Goal: Task Accomplishment & Management: Use online tool/utility

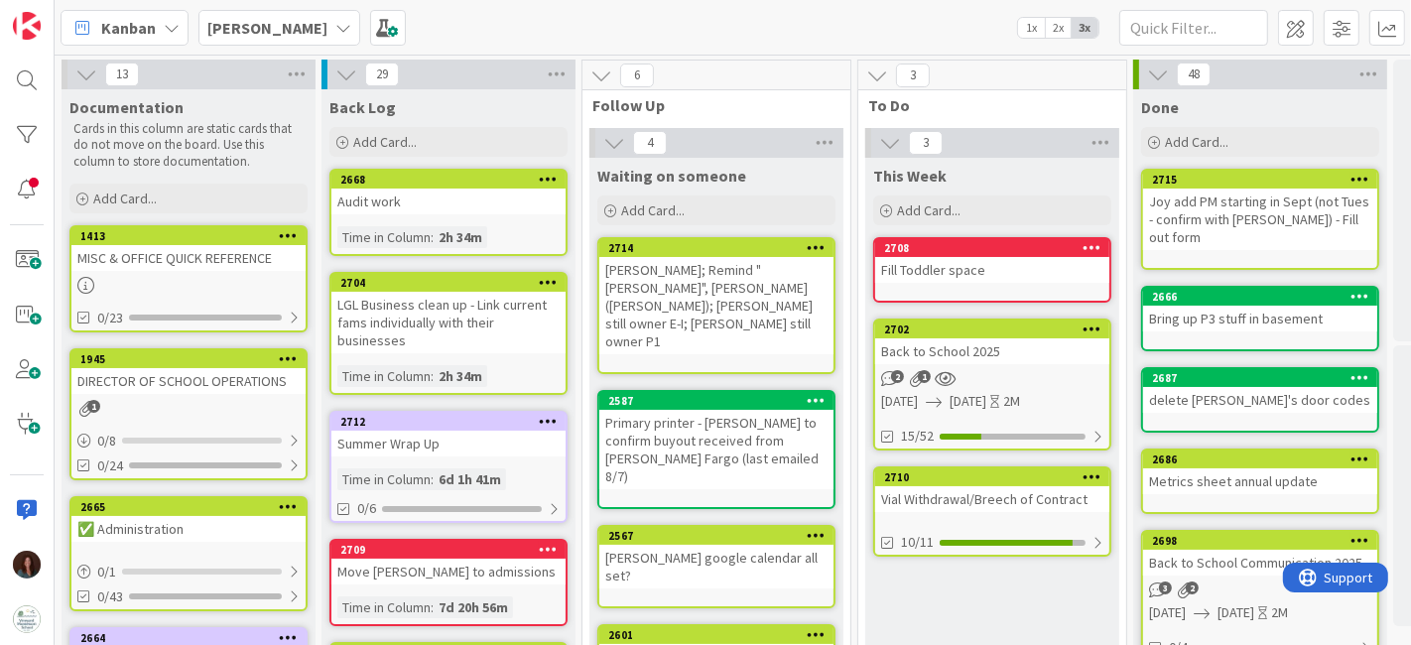
click at [1007, 355] on div "Back to School 2025" at bounding box center [992, 351] width 234 height 26
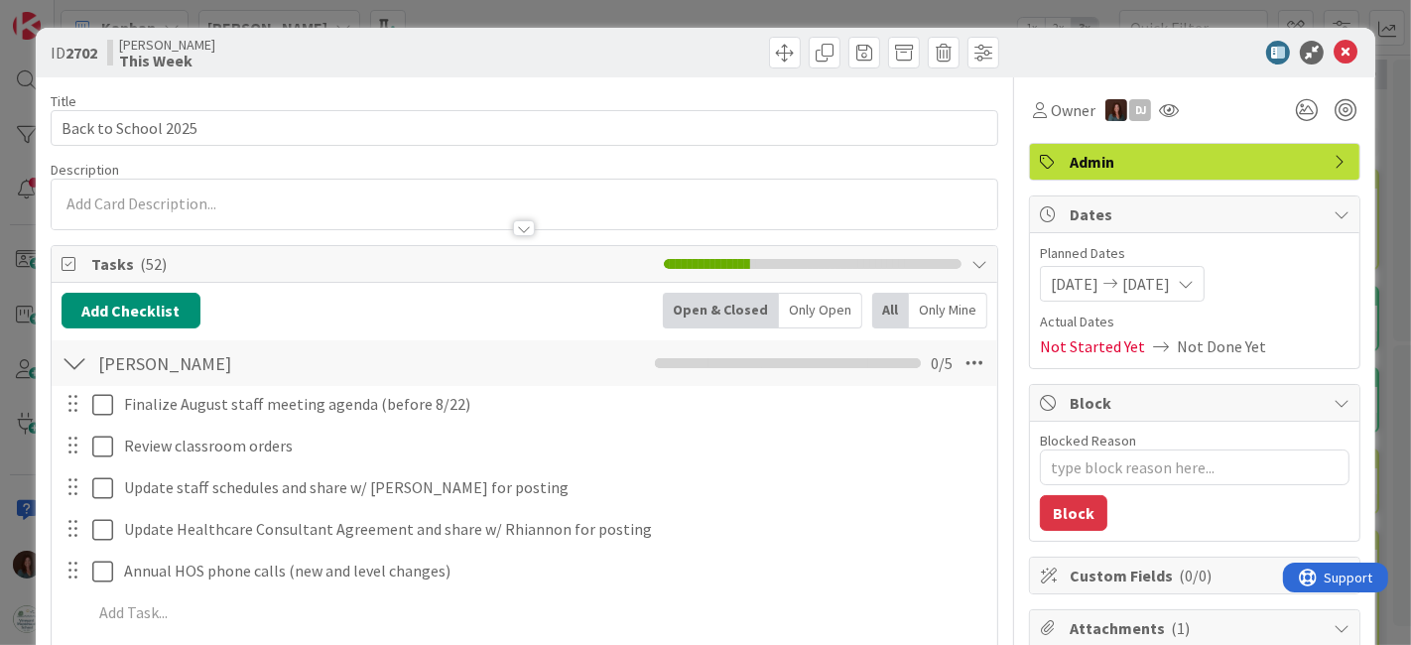
type textarea "x"
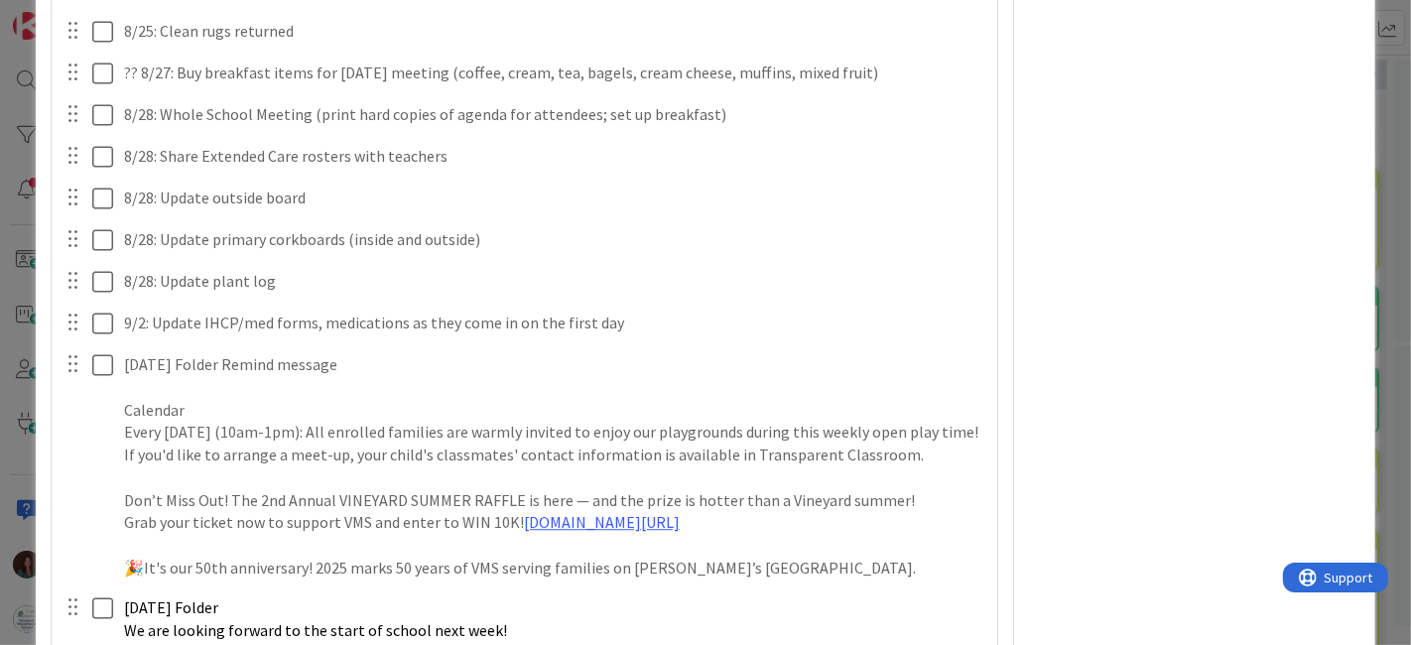
scroll to position [4849, 0]
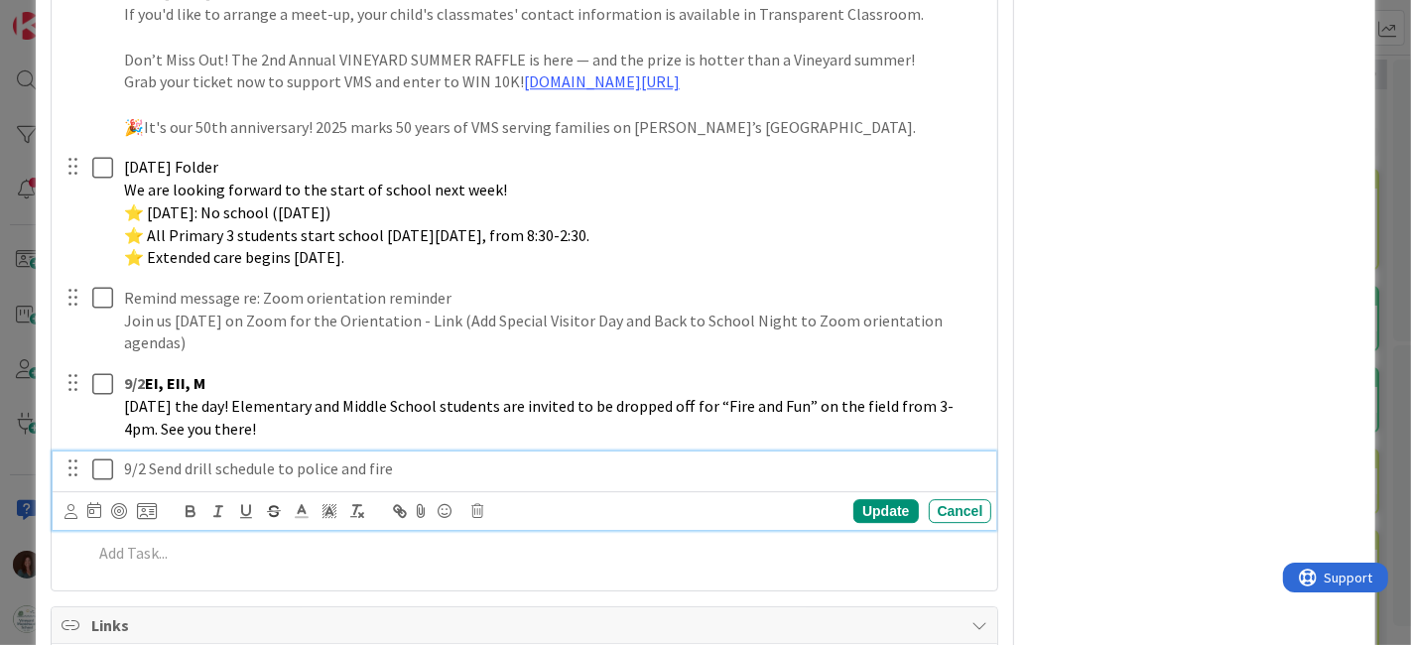
click at [190, 477] on p "9/2 Send drill schedule to police and fire" at bounding box center [554, 468] width 860 height 23
click at [861, 523] on div "Update" at bounding box center [885, 511] width 64 height 24
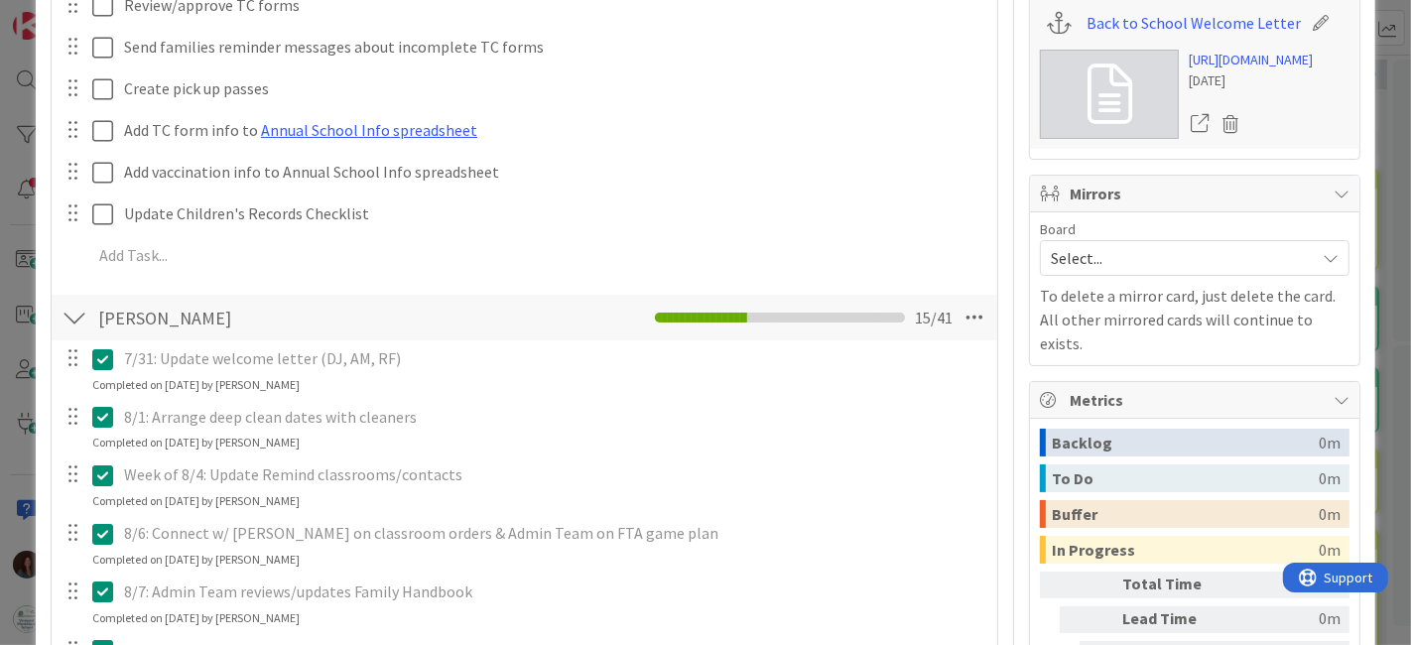
scroll to position [0, 0]
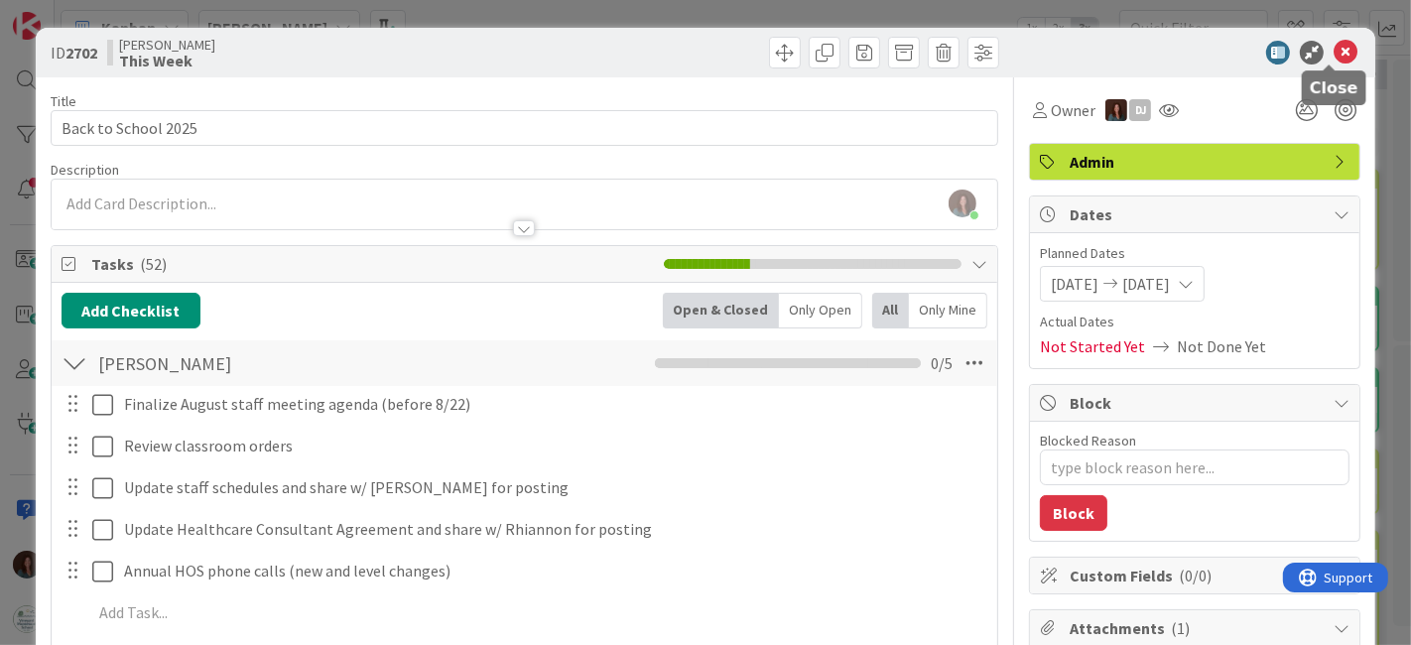
click at [1333, 48] on icon at bounding box center [1345, 53] width 24 height 24
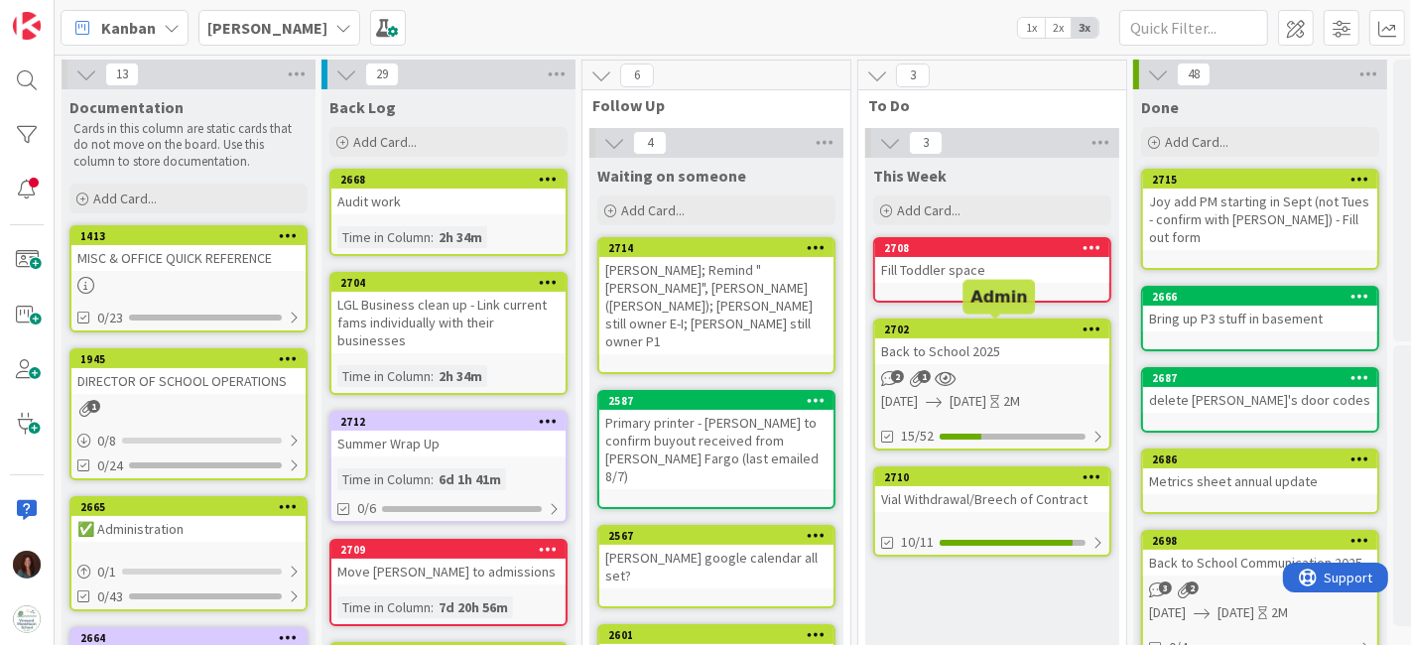
click at [907, 329] on div "2702" at bounding box center [996, 329] width 225 height 14
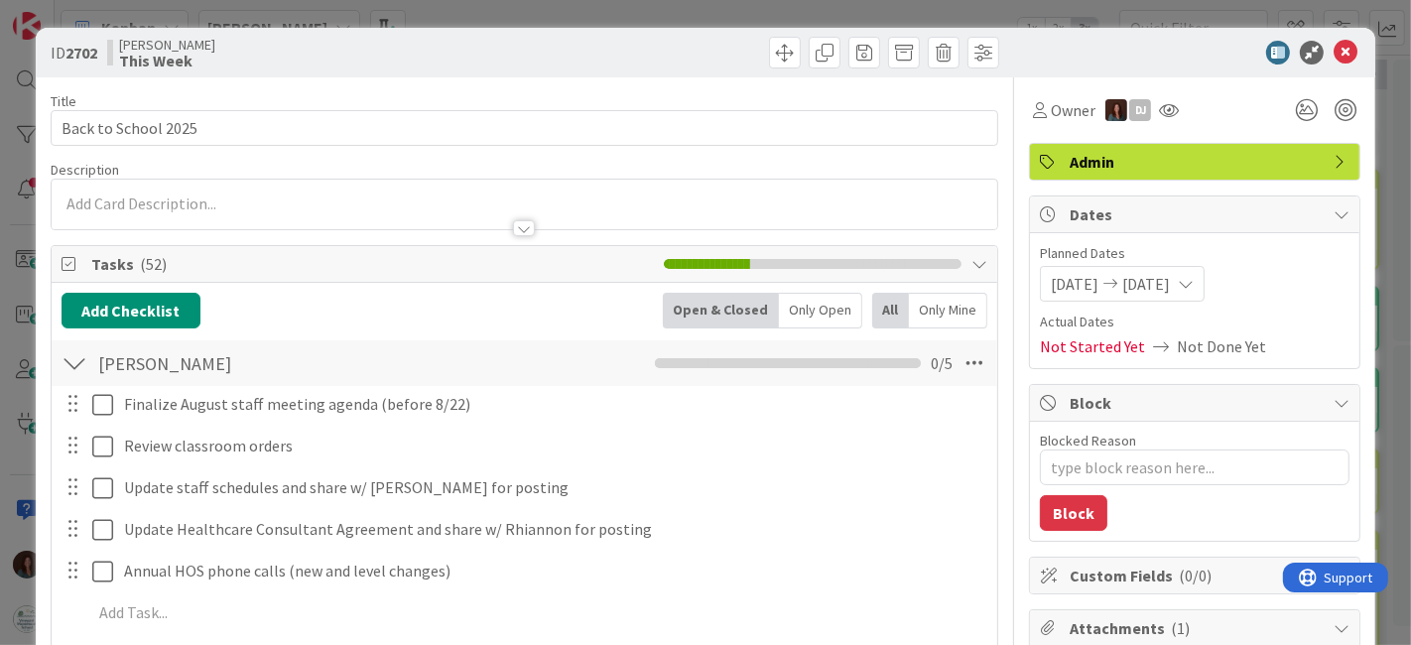
type textarea "x"
click at [1333, 49] on icon at bounding box center [1345, 53] width 24 height 24
